Goal: Find specific page/section: Find specific page/section

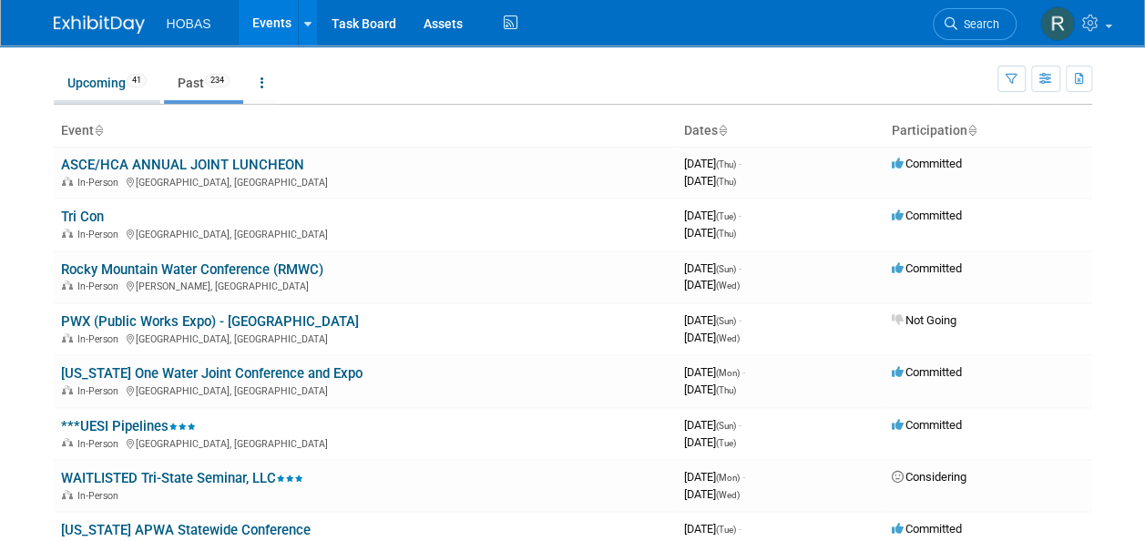
click at [122, 82] on link "Upcoming 41" at bounding box center [107, 83] width 107 height 35
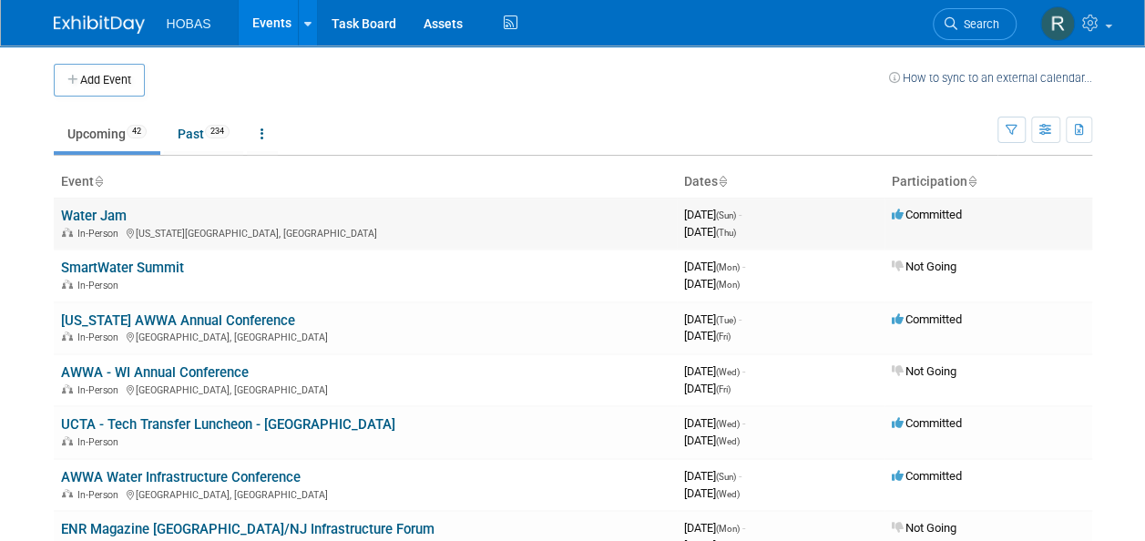
click at [102, 211] on link "Water Jam" at bounding box center [94, 216] width 66 height 16
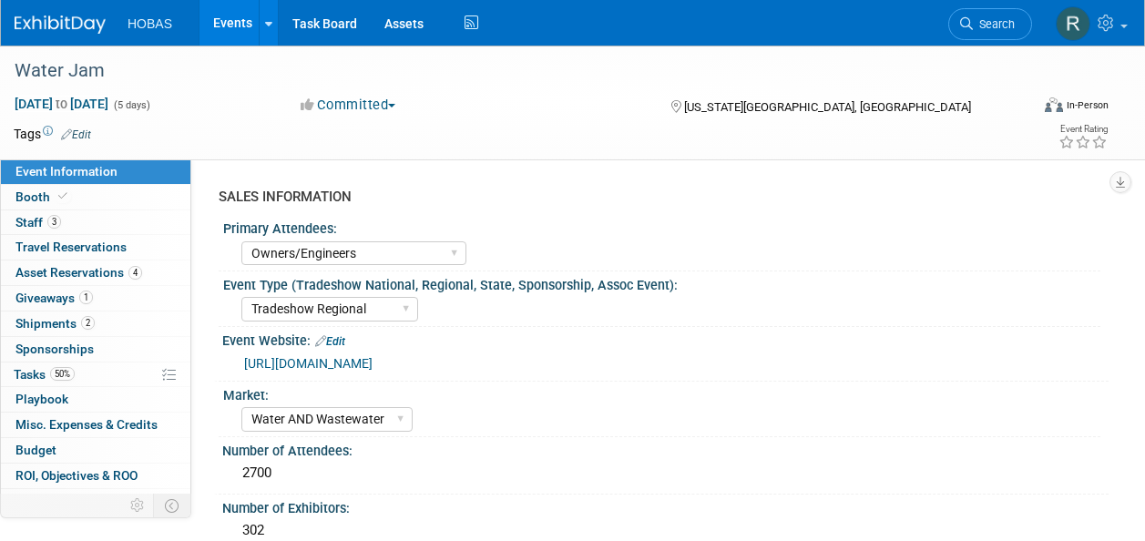
select select "Owners/Engineers"
select select "Tradeshow Regional"
select select "Water AND Wastewater"
select select "Exhibiting"
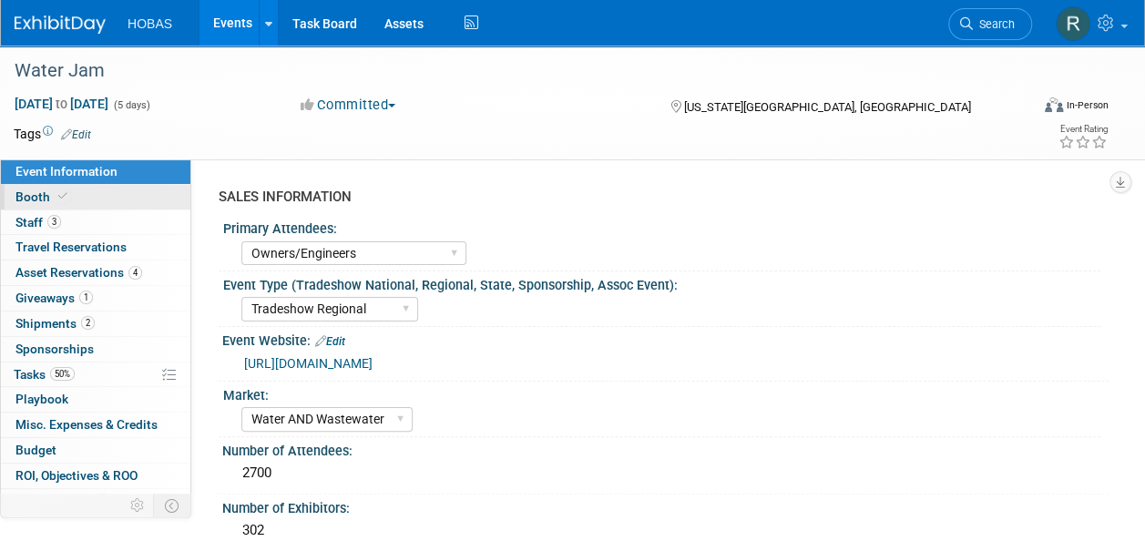
click at [58, 197] on icon at bounding box center [62, 196] width 9 height 10
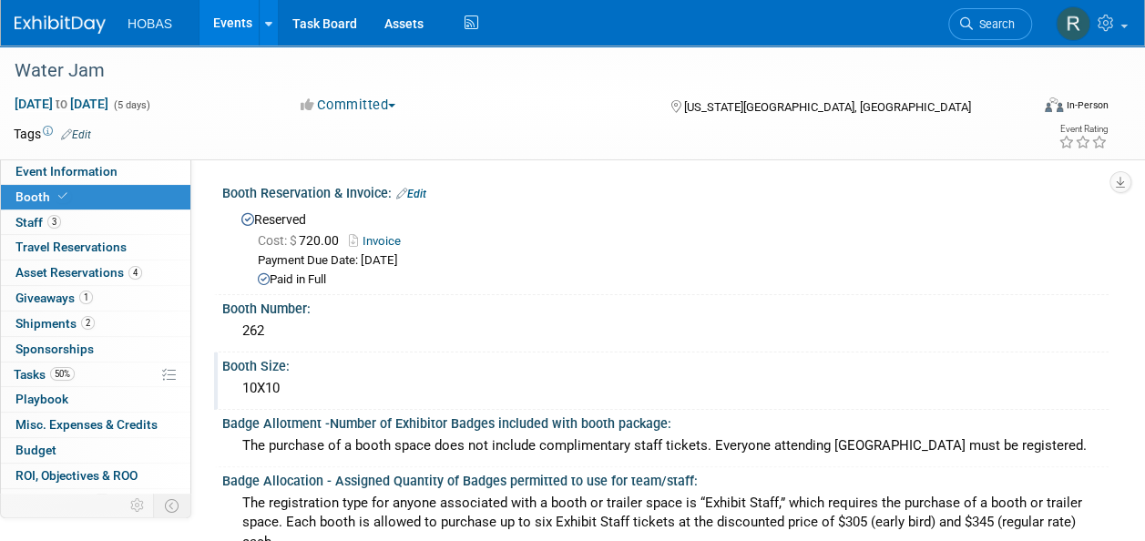
click at [586, 355] on div "Booth Size:" at bounding box center [665, 364] width 886 height 23
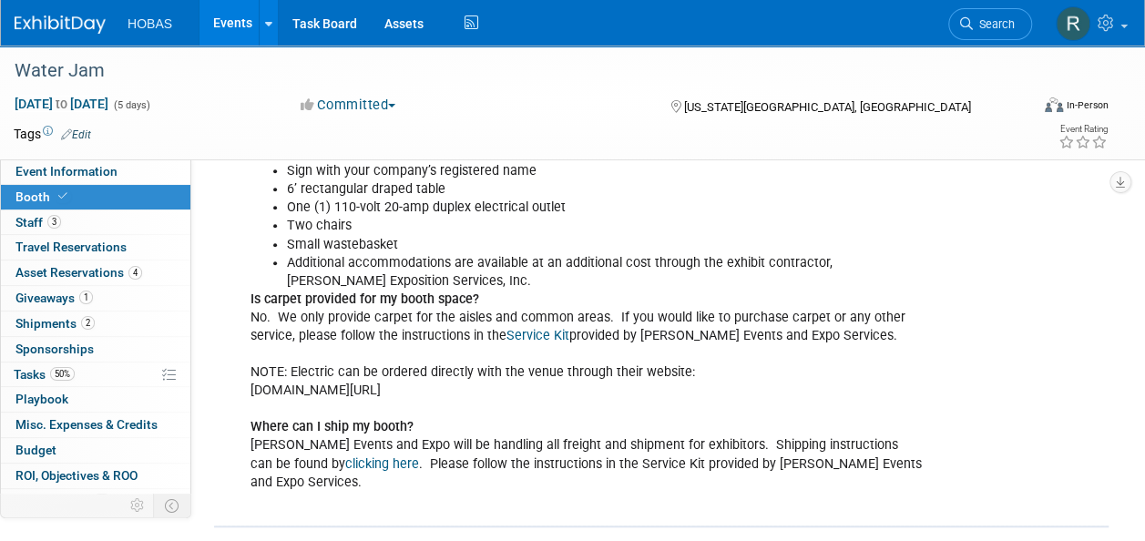
scroll to position [544, 0]
click at [67, 372] on span "50%" at bounding box center [62, 374] width 25 height 14
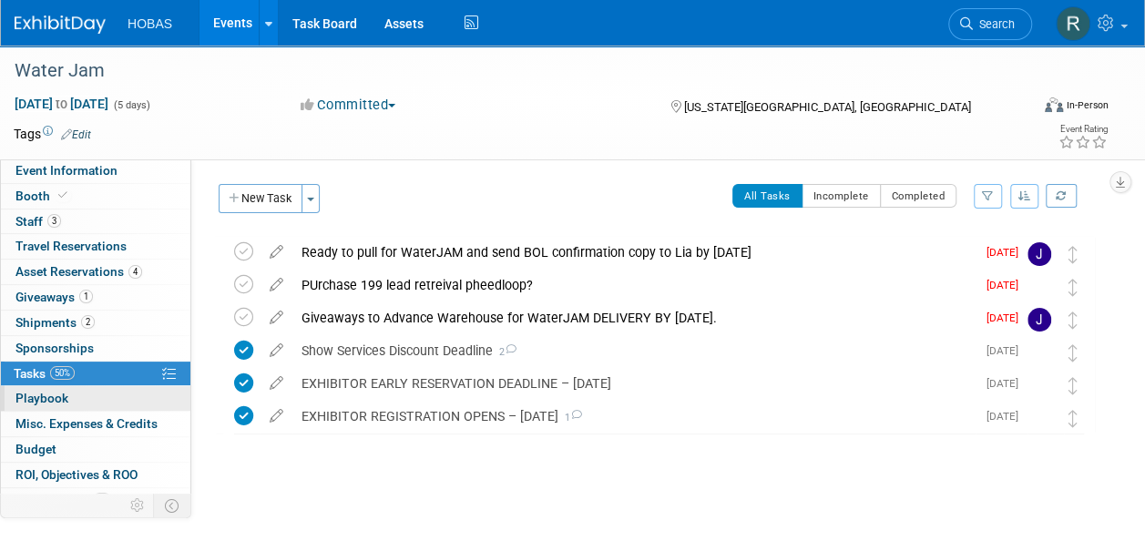
scroll to position [0, 0]
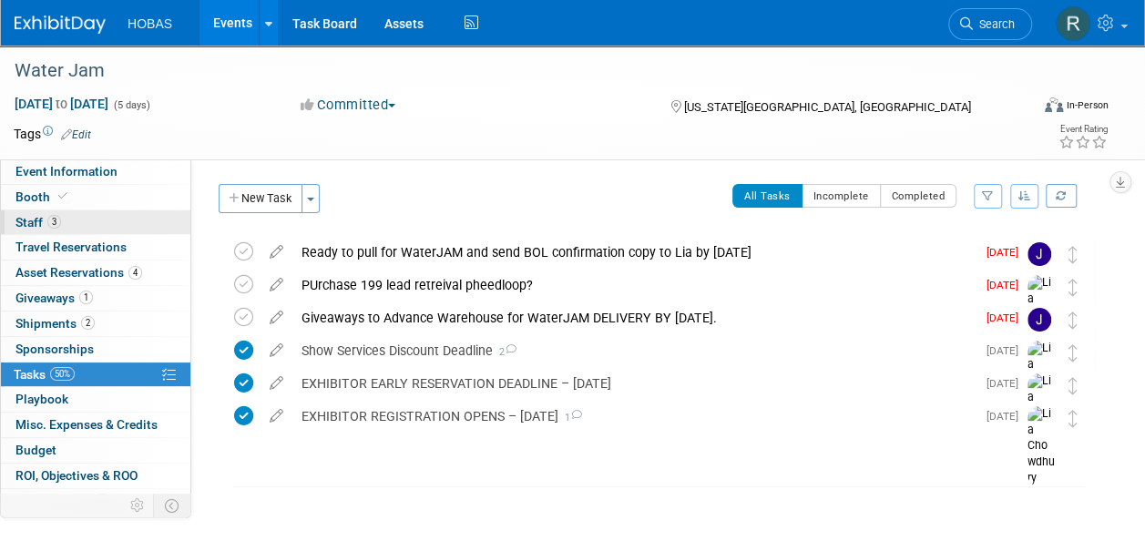
click at [91, 213] on link "3 Staff 3" at bounding box center [95, 222] width 189 height 25
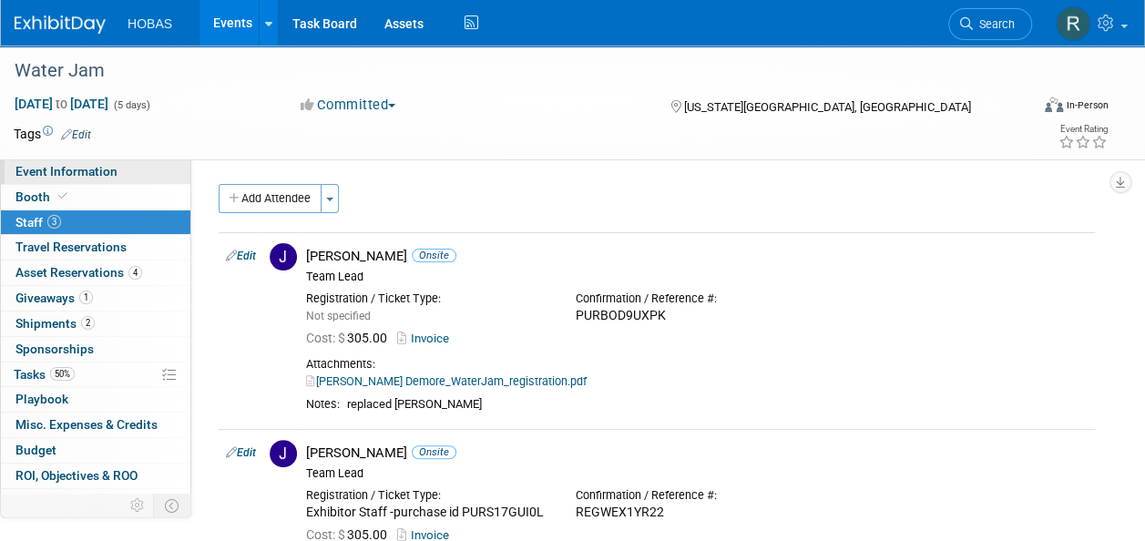
click at [121, 171] on link "Event Information" at bounding box center [95, 171] width 189 height 25
select select "Owners/Engineers"
select select "Tradeshow Regional"
select select "Water AND Wastewater"
select select "Exhibiting"
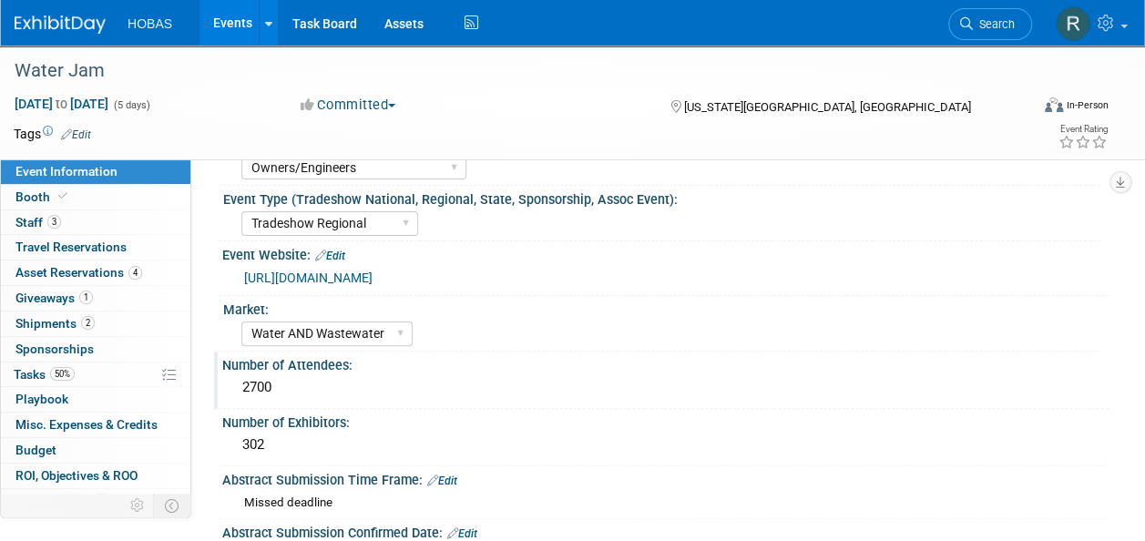
scroll to position [86, 0]
click at [373, 281] on link "https://site.pheedloop.com/event/WaterJAM/home" at bounding box center [308, 278] width 128 height 15
